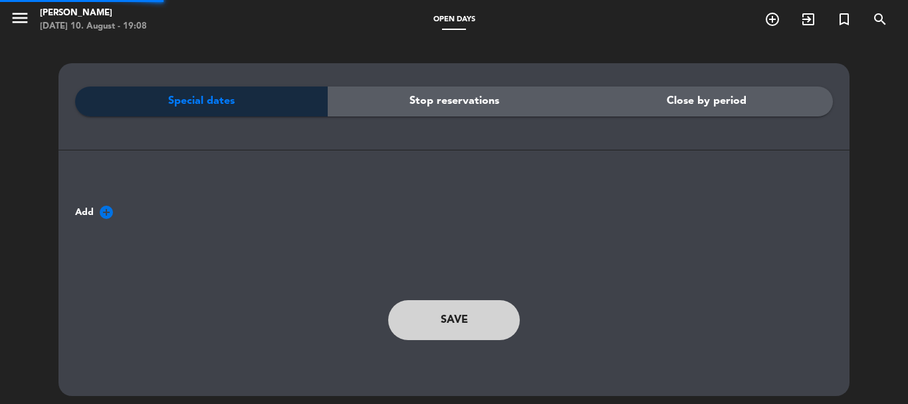
click at [27, 19] on icon "menu" at bounding box center [20, 18] width 20 height 20
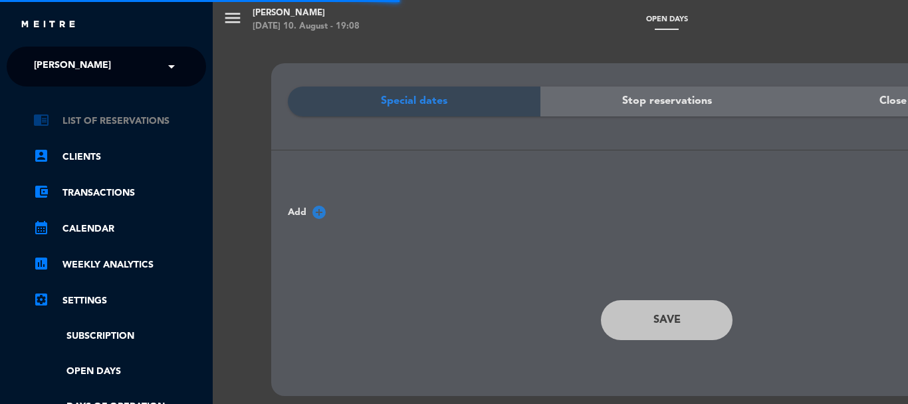
click at [101, 118] on link "chrome_reader_mode List of Reservations" at bounding box center [119, 121] width 173 height 16
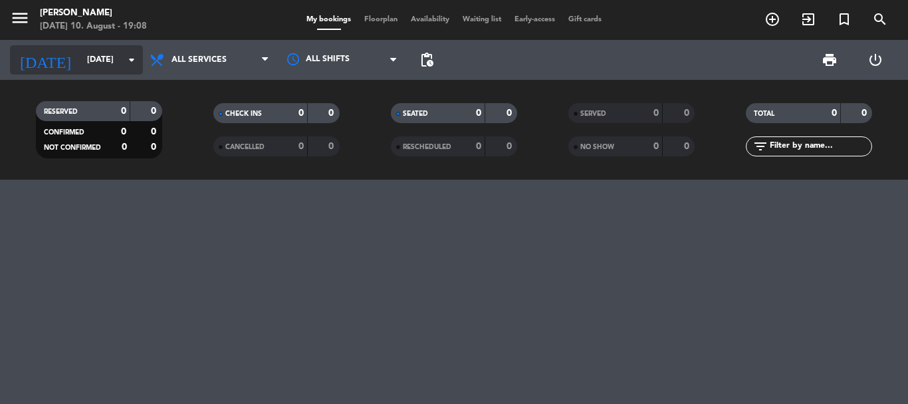
click at [114, 61] on input "[DATE]" at bounding box center [136, 60] width 112 height 23
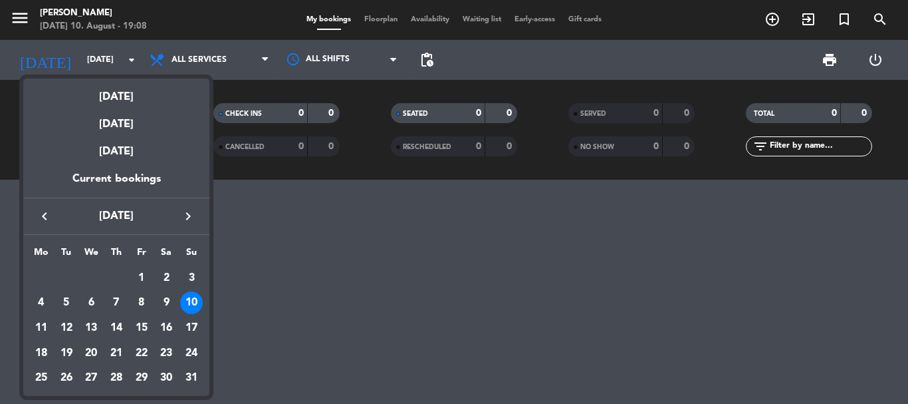
click at [187, 306] on div "10" at bounding box center [191, 302] width 23 height 23
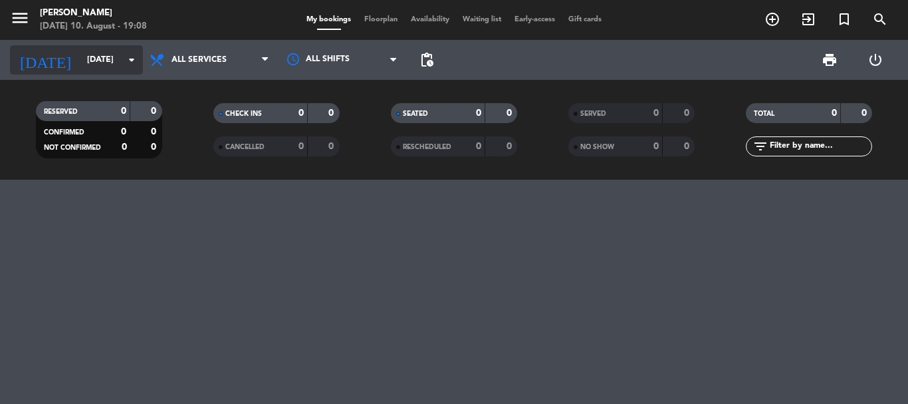
click at [80, 63] on input "[DATE]" at bounding box center [136, 60] width 112 height 23
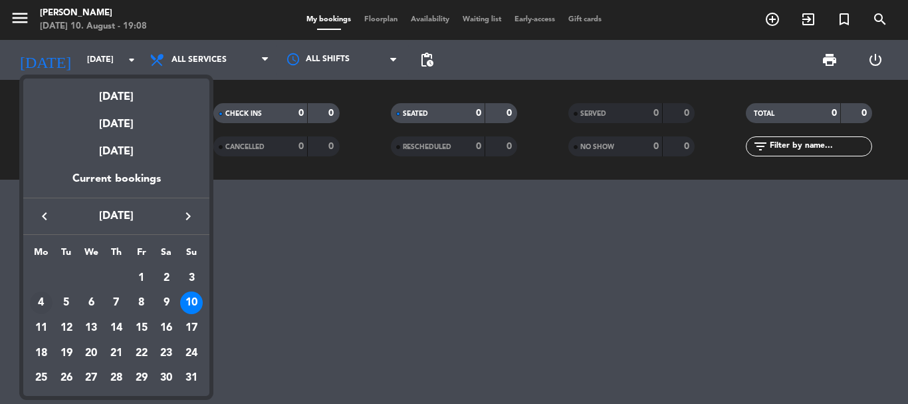
click at [37, 309] on div "4" at bounding box center [41, 302] width 23 height 23
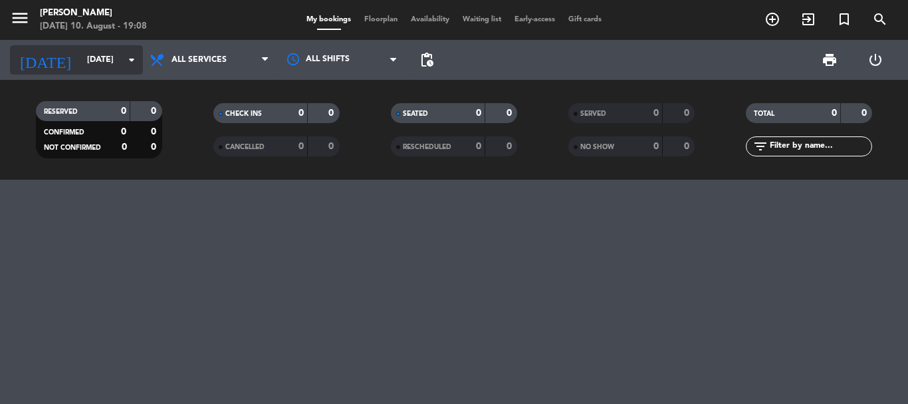
click at [126, 70] on input "[DATE]" at bounding box center [136, 60] width 112 height 23
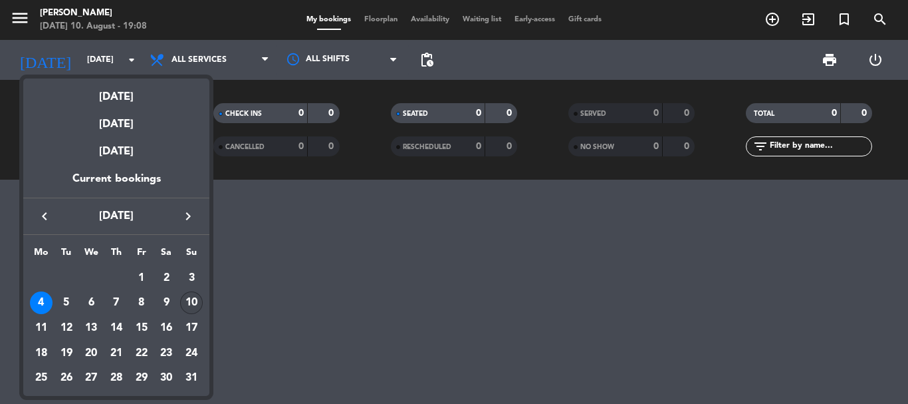
click at [195, 297] on div "10" at bounding box center [191, 302] width 23 height 23
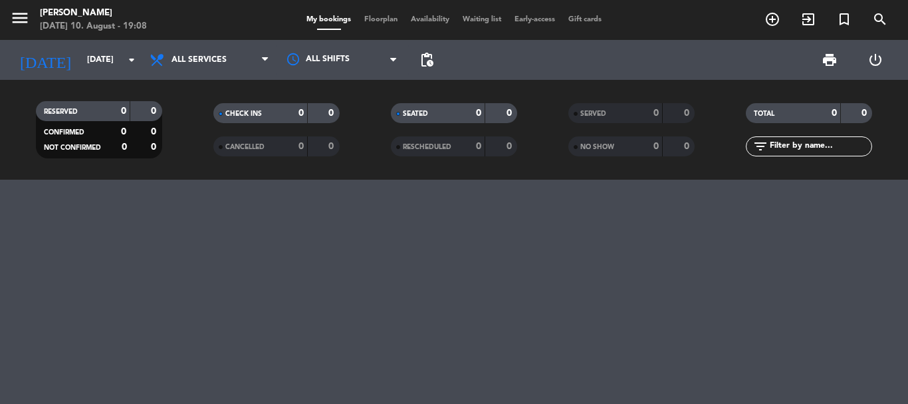
type input "[DATE]"
click at [117, 73] on div "[DATE] [DATE] arrow_drop_down" at bounding box center [76, 59] width 133 height 29
